Goal: Task Accomplishment & Management: Use online tool/utility

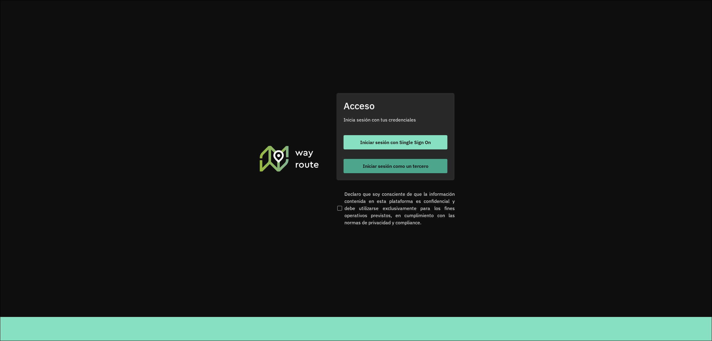
click at [385, 167] on span "Iniciar sesión como un tercero" at bounding box center [396, 166] width 66 height 5
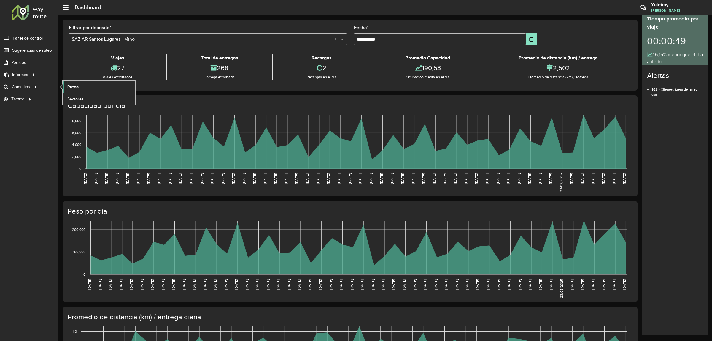
click at [78, 89] on span "Ruteo" at bounding box center [72, 87] width 11 height 6
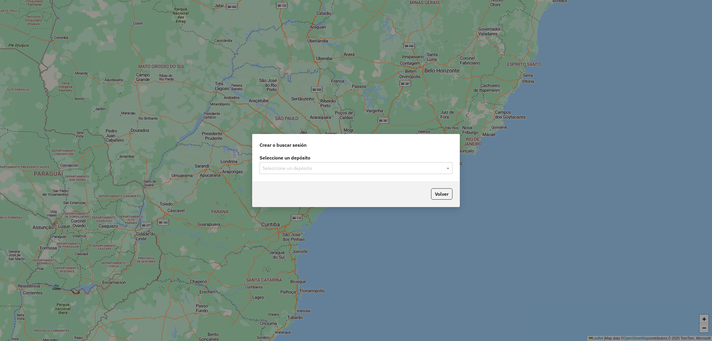
click at [305, 168] on input "text" at bounding box center [350, 168] width 175 height 7
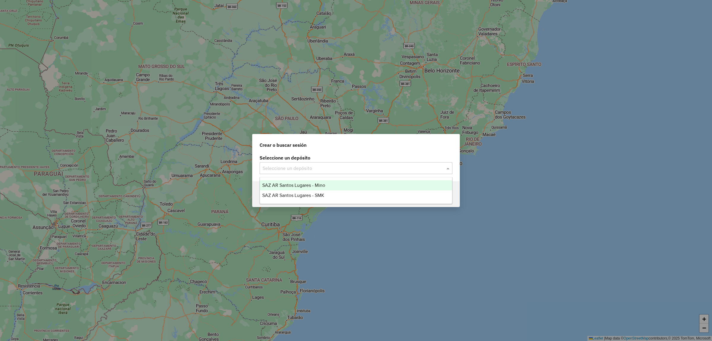
click at [307, 182] on div "SAZ AR Santos Lugares - Mino" at bounding box center [356, 185] width 192 height 10
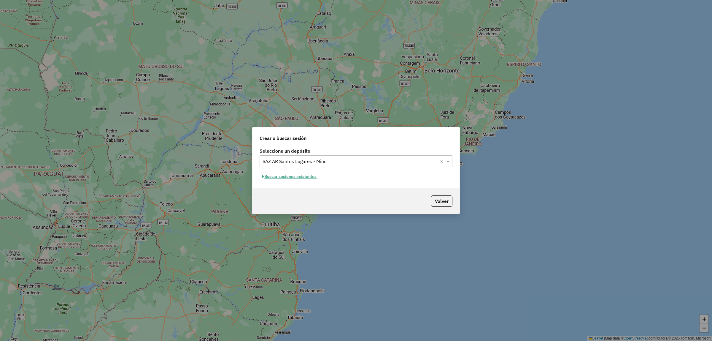
click at [302, 178] on button "Buscar sesiones existentes" at bounding box center [290, 176] width 60 height 9
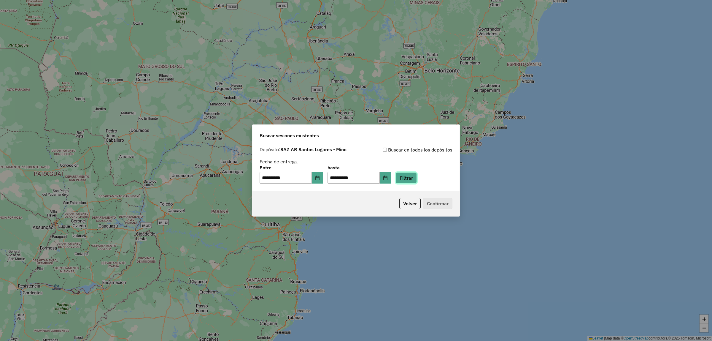
click at [417, 176] on button "Filtrar" at bounding box center [406, 177] width 21 height 11
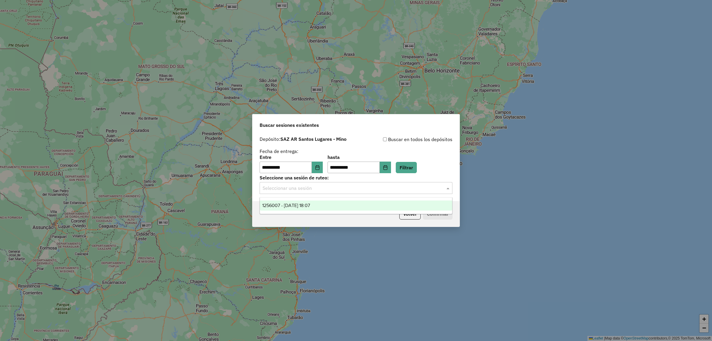
click at [272, 189] on input "text" at bounding box center [350, 188] width 175 height 7
click at [307, 201] on div "1256007 - [DATE] 18:07" at bounding box center [356, 205] width 192 height 10
click at [449, 214] on button "Confirmar" at bounding box center [437, 213] width 29 height 11
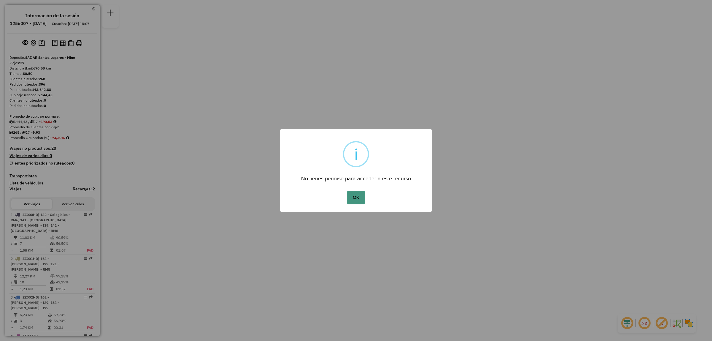
click at [359, 197] on button "OK" at bounding box center [356, 198] width 18 height 14
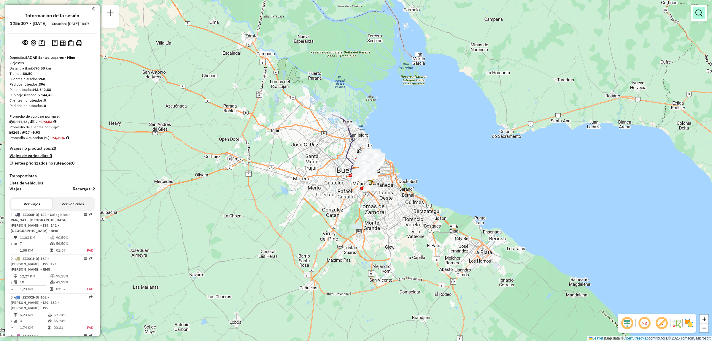
click at [698, 17] on link at bounding box center [699, 13] width 12 height 12
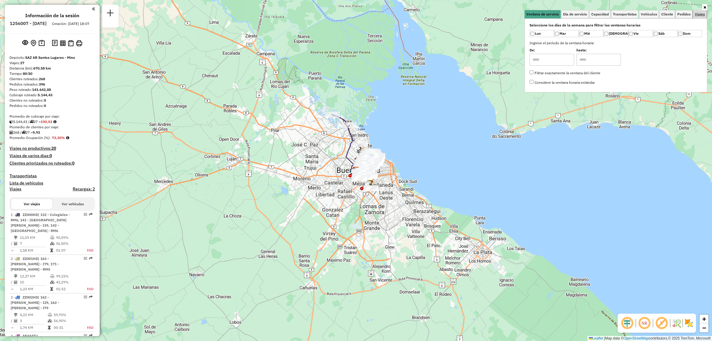
click at [698, 15] on span "Viajes" at bounding box center [700, 14] width 10 height 4
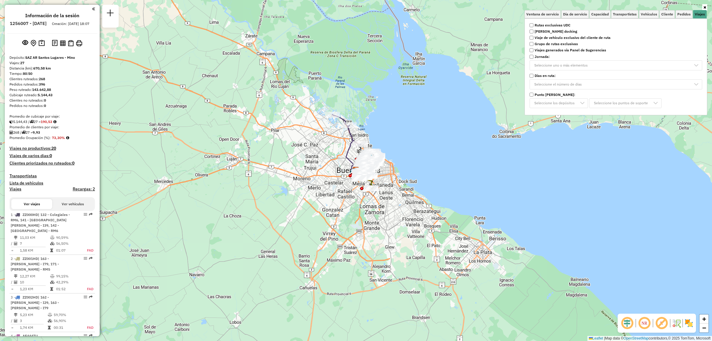
click at [547, 25] on strong "Rutas exclusivas UDC" at bounding box center [553, 25] width 36 height 5
click at [428, 148] on div "Limpiar filtros Ventana de servicio Día de servicio Capacidad Transportistas Ve…" at bounding box center [356, 170] width 712 height 341
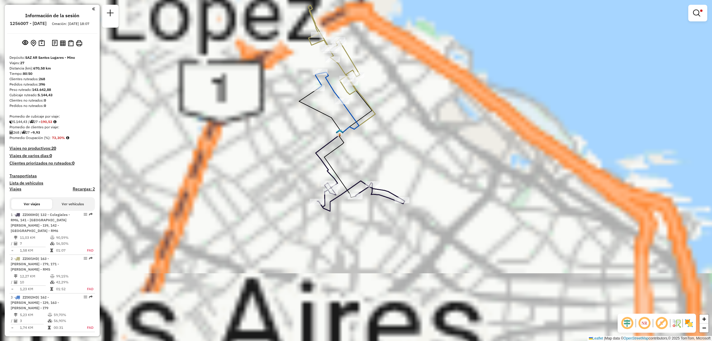
click at [380, 165] on div "Limpiar filtros Ventana de servicio Día de servicio Capacidad Transportistas Ve…" at bounding box center [356, 170] width 712 height 341
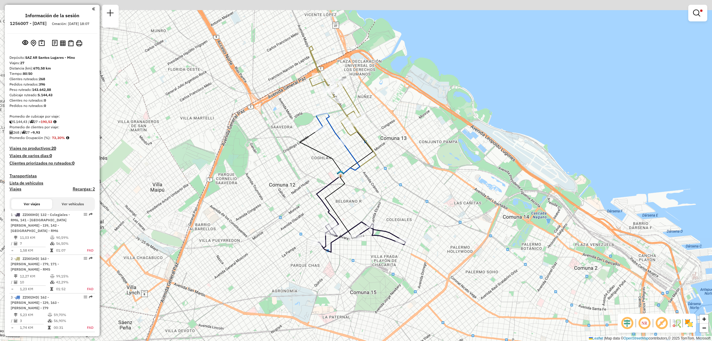
drag, startPoint x: 307, startPoint y: 88, endPoint x: 315, endPoint y: 136, distance: 49.0
click at [315, 150] on div "Ruta 3 - Placa ZZ002HD 0000445860 - BRICENO YANCAPAYO NINA Limpiar filtros Vent…" at bounding box center [356, 170] width 712 height 341
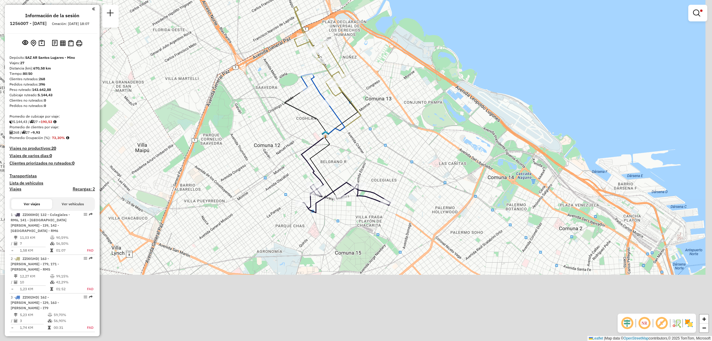
drag, startPoint x: 391, startPoint y: 247, endPoint x: 336, endPoint y: 160, distance: 102.7
click at [335, 120] on icon at bounding box center [336, 119] width 18 height 32
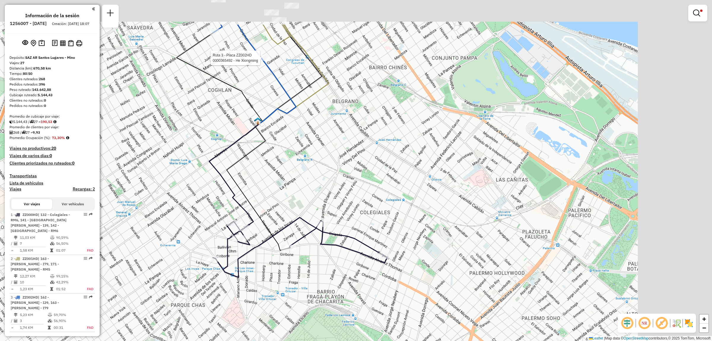
drag, startPoint x: 502, startPoint y: 186, endPoint x: 385, endPoint y: 260, distance: 138.3
click at [385, 260] on div "Ruta 3 - Placa ZZ002HD 0000365492 - He Xiongming Limpiar filtros Ventana de ser…" at bounding box center [356, 170] width 712 height 341
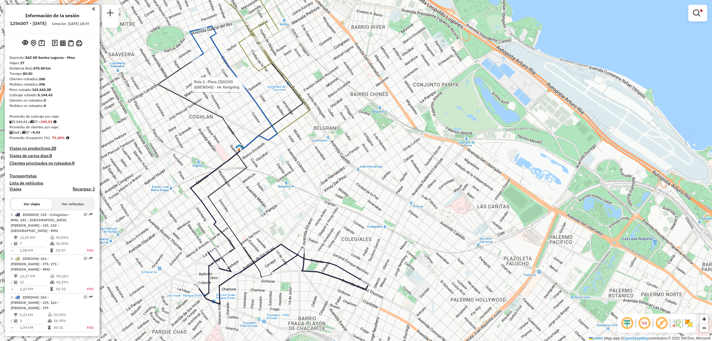
drag, startPoint x: 255, startPoint y: 196, endPoint x: 315, endPoint y: 303, distance: 122.2
click at [315, 303] on div "Ruta 3 - Placa ZZ002HD 0000365492 - He Xiongming Limpiar filtros Ventana de ser…" at bounding box center [356, 170] width 712 height 341
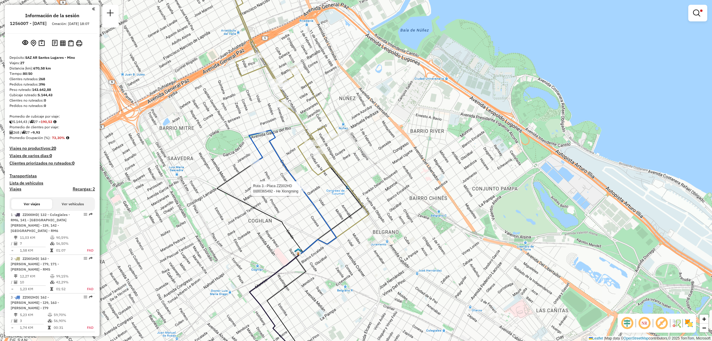
click at [222, 203] on div "Ruta 3 - Placa ZZ002HD 0000365492 - He Xiongming Limpiar filtros Ventana de ser…" at bounding box center [356, 170] width 712 height 341
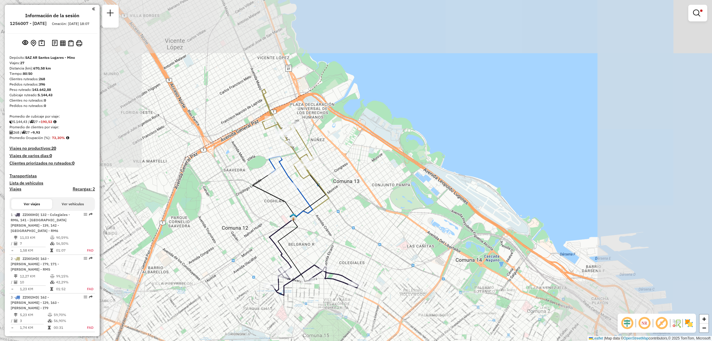
drag, startPoint x: 317, startPoint y: 266, endPoint x: 293, endPoint y: 204, distance: 66.8
click at [293, 265] on icon at bounding box center [315, 280] width 88 height 30
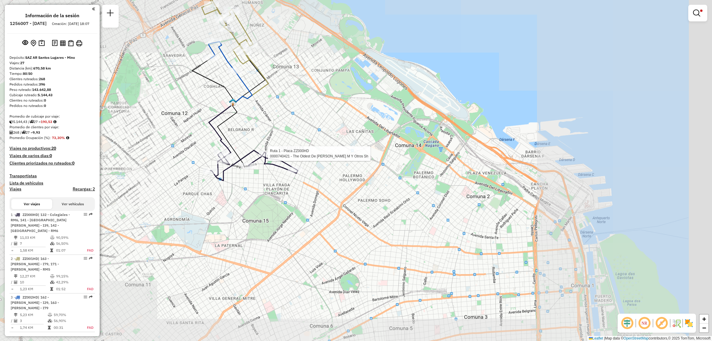
drag, startPoint x: 281, startPoint y: 123, endPoint x: 279, endPoint y: 186, distance: 63.2
click at [279, 186] on div "Ruta 1 - Placa ZZ000HD 0000740421 - The Oldest De Garcia Carabal M Y Otros Sh L…" at bounding box center [356, 170] width 712 height 341
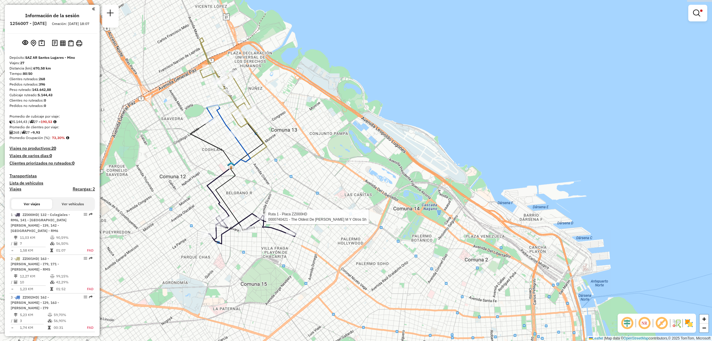
click at [274, 173] on div "Ruta 1 - Placa ZZ000HD 0000740421 - The Oldest De Garcia Carabal M Y Otros Sh L…" at bounding box center [356, 170] width 712 height 341
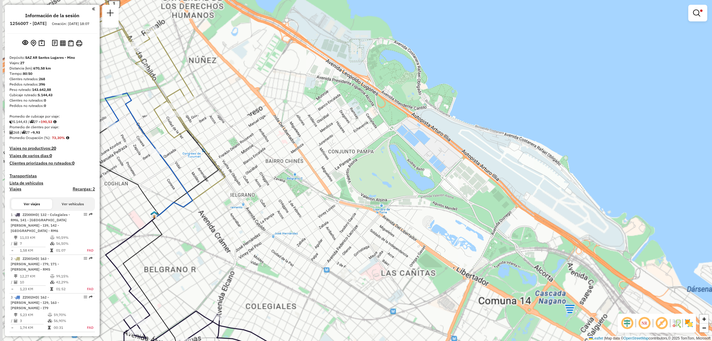
drag, startPoint x: 269, startPoint y: 149, endPoint x: 277, endPoint y: 179, distance: 31.3
click at [277, 178] on div "Limpiar filtros Ventana de servicio Día de servicio Capacidad Transportistas Ve…" at bounding box center [356, 170] width 712 height 341
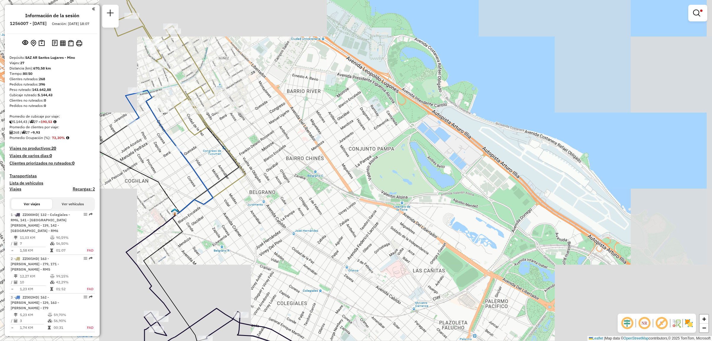
drag, startPoint x: 233, startPoint y: 201, endPoint x: 272, endPoint y: 210, distance: 40.5
click at [265, 155] on div "Limpiar filtros Ventana de servicio Día de servicio Capacidad Transportistas Ve…" at bounding box center [356, 170] width 712 height 341
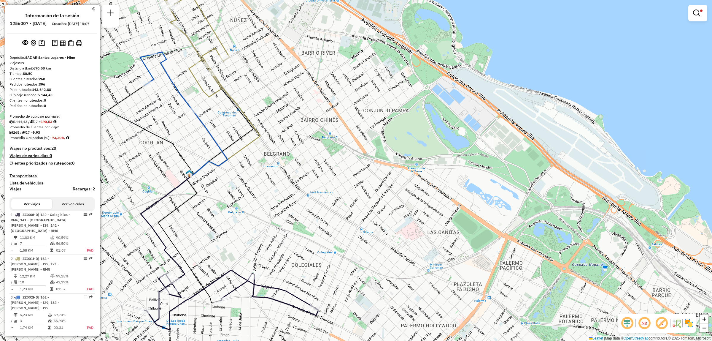
drag, startPoint x: 205, startPoint y: 213, endPoint x: 242, endPoint y: 292, distance: 87.1
click at [242, 292] on div "Limpiar filtros Ventana de servicio Día de servicio Capacidad Transportistas Ve…" at bounding box center [356, 170] width 712 height 341
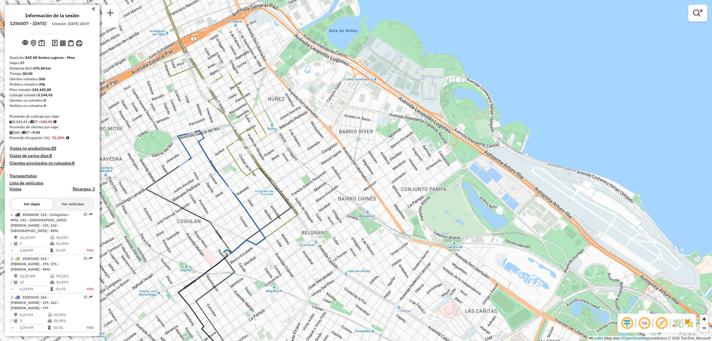
click at [73, 46] on img at bounding box center [71, 43] width 6 height 6
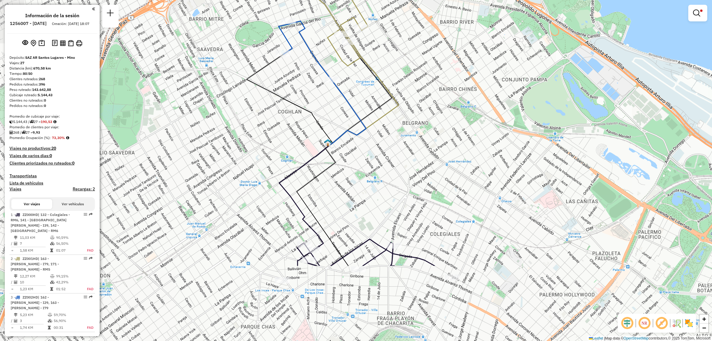
drag, startPoint x: 349, startPoint y: 199, endPoint x: 450, endPoint y: 90, distance: 148.9
click at [450, 90] on div "Limpiar filtros Ventana de servicio Día de servicio Capacidad Transportistas Ve…" at bounding box center [356, 170] width 712 height 341
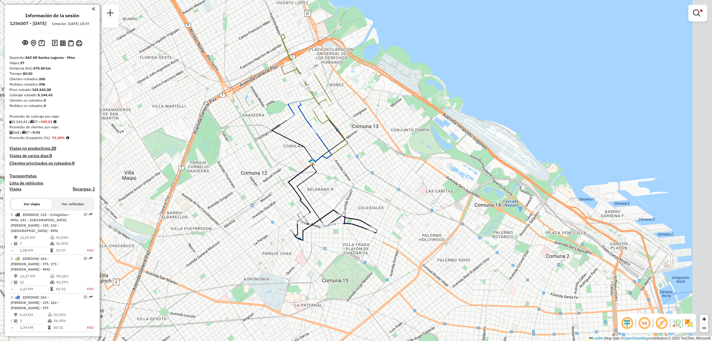
drag, startPoint x: 407, startPoint y: 121, endPoint x: 349, endPoint y: 146, distance: 63.4
click at [349, 151] on div "Limpiar filtros Ventana de servicio Día de servicio Capacidad Transportistas Ve…" at bounding box center [356, 170] width 712 height 341
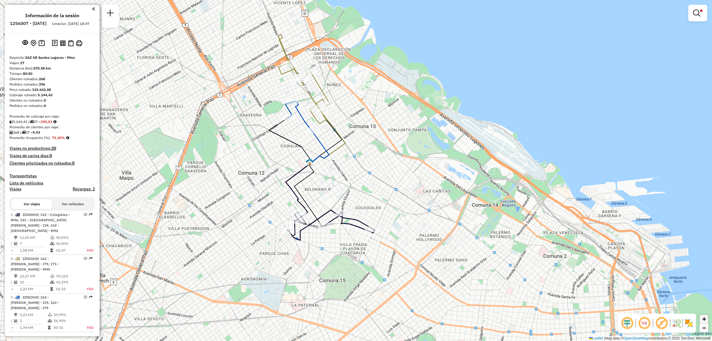
click at [706, 318] on span "+" at bounding box center [704, 318] width 4 height 7
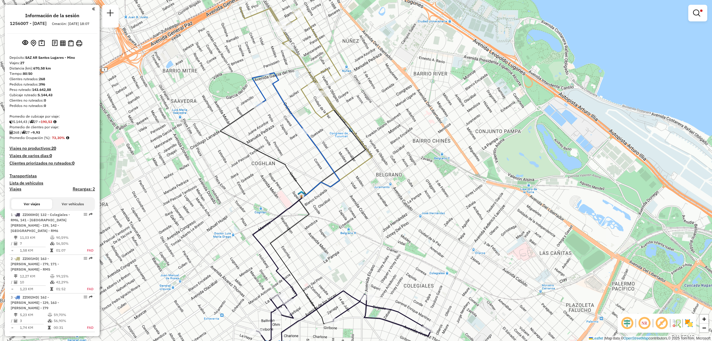
drag, startPoint x: 411, startPoint y: 194, endPoint x: 449, endPoint y: 235, distance: 55.9
click at [449, 235] on div "Limpiar filtros Ventana de servicio Día de servicio Capacidad Transportistas Ve…" at bounding box center [356, 170] width 712 height 341
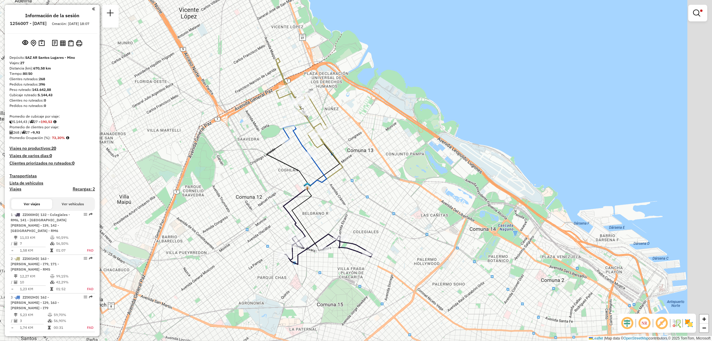
drag, startPoint x: 394, startPoint y: 205, endPoint x: 358, endPoint y: 192, distance: 38.5
click at [358, 192] on div "Limpiar filtros Ventana de servicio Día de servicio Capacidad Transportistas Ve…" at bounding box center [356, 170] width 712 height 341
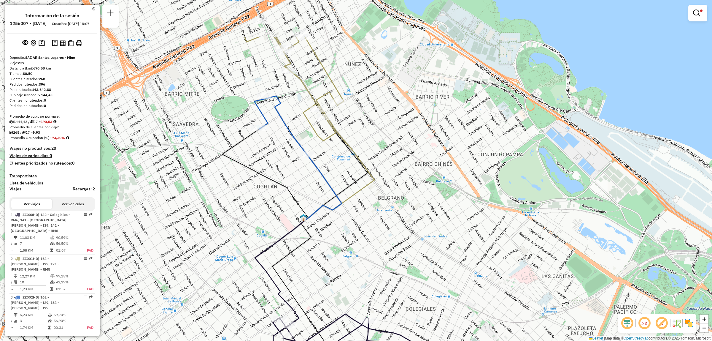
drag, startPoint x: 345, startPoint y: 211, endPoint x: 375, endPoint y: 251, distance: 50.6
click at [376, 252] on div "Limpiar filtros Ventana de servicio Día de servicio Capacidad Transportistas Ve…" at bounding box center [356, 170] width 712 height 341
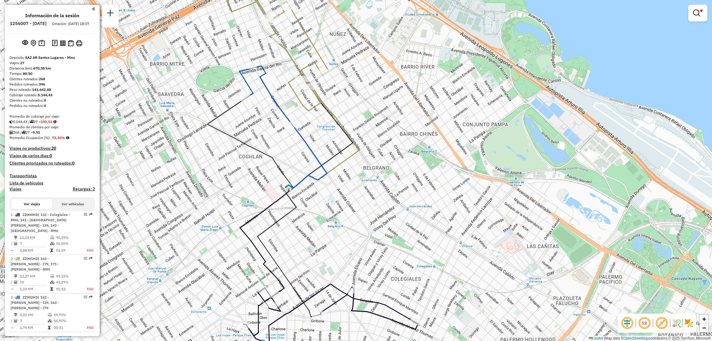
drag, startPoint x: 376, startPoint y: 242, endPoint x: 380, endPoint y: 232, distance: 10.7
click at [380, 232] on div "Limpiar filtros Ventana de servicio Día de servicio Capacidad Transportistas Ve…" at bounding box center [356, 170] width 712 height 341
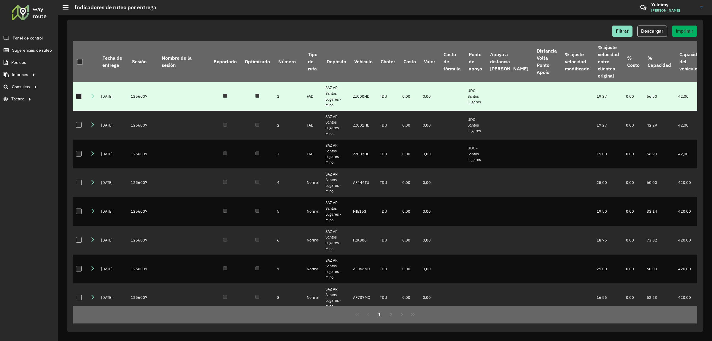
click at [80, 96] on div at bounding box center [79, 96] width 6 height 6
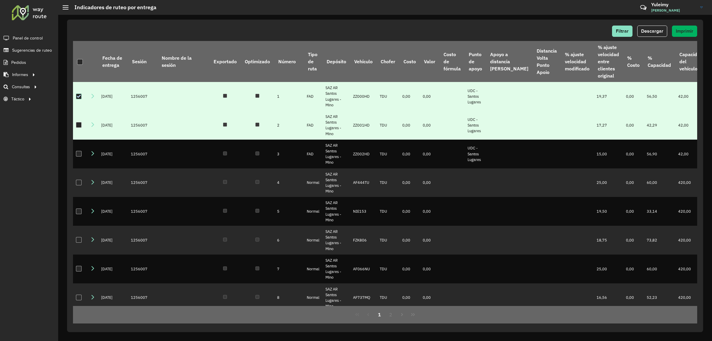
click at [80, 125] on div at bounding box center [79, 125] width 6 height 6
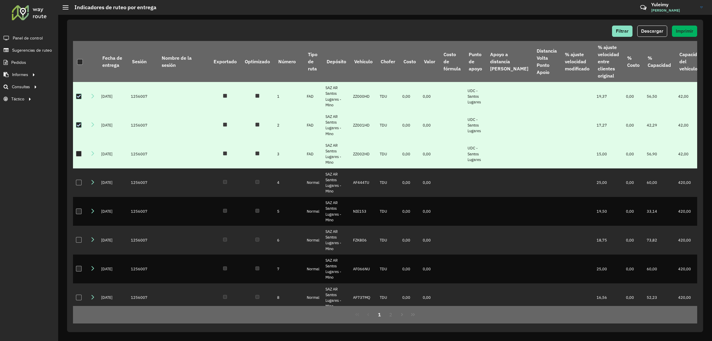
click at [79, 151] on div at bounding box center [79, 154] width 6 height 6
click at [657, 30] on span "Descargar" at bounding box center [652, 30] width 22 height 5
